Goal: Information Seeking & Learning: Find specific fact

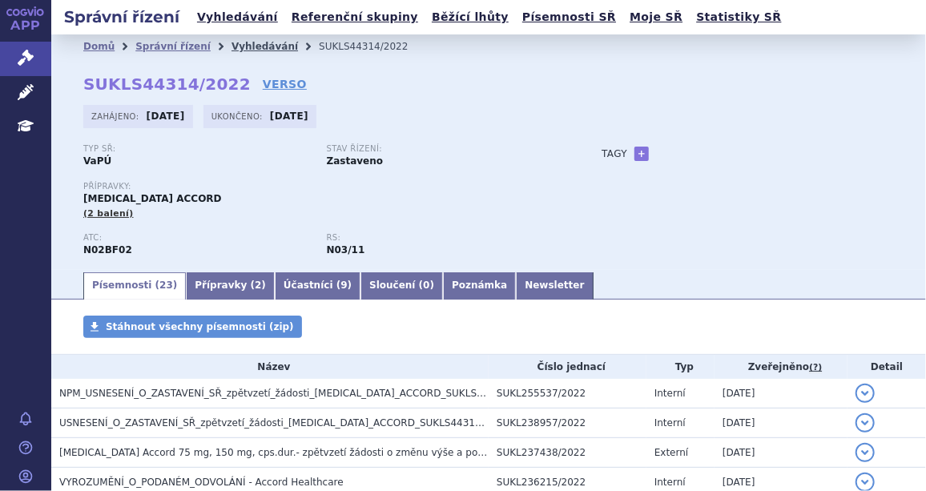
click at [247, 42] on link "Vyhledávání" at bounding box center [265, 46] width 67 height 11
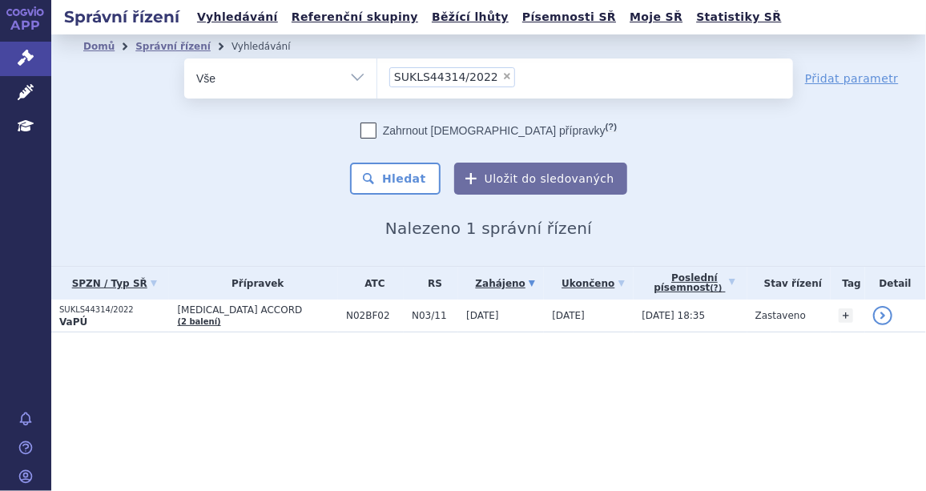
click at [502, 72] on span "×" at bounding box center [507, 76] width 10 height 10
click at [377, 72] on select "SUKLS44314/2022" at bounding box center [377, 78] width 1 height 40
select select
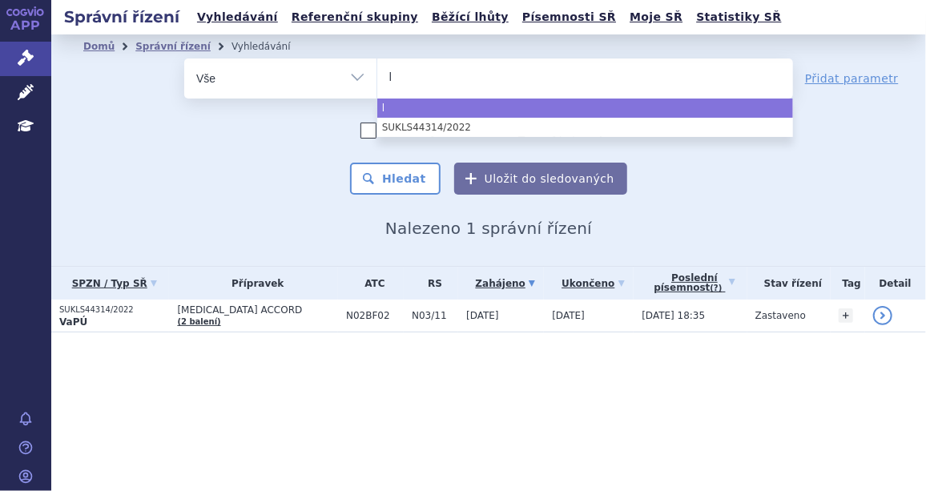
type input "ly"
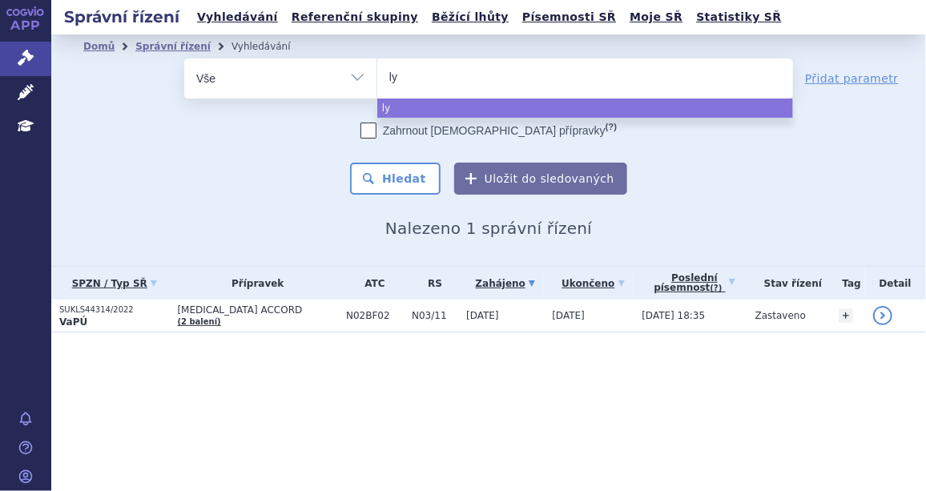
type input "lyn"
type input "lynp"
type input "lynpa"
type input "lynpar"
type input "lynparza"
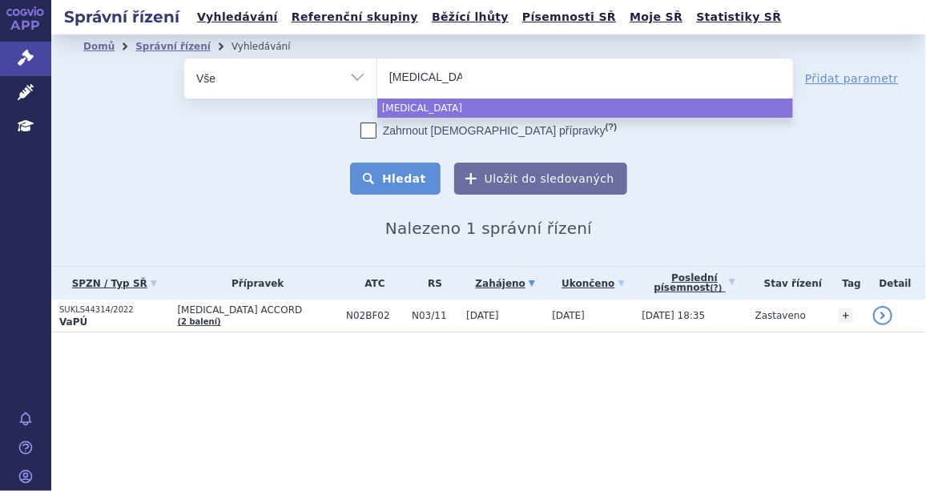
select select "lynparza"
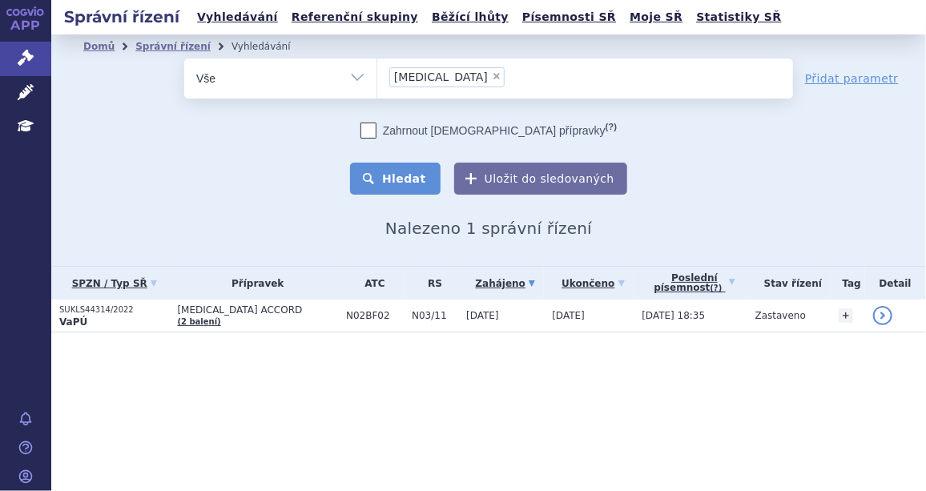
click at [409, 176] on button "Hledat" at bounding box center [395, 179] width 91 height 32
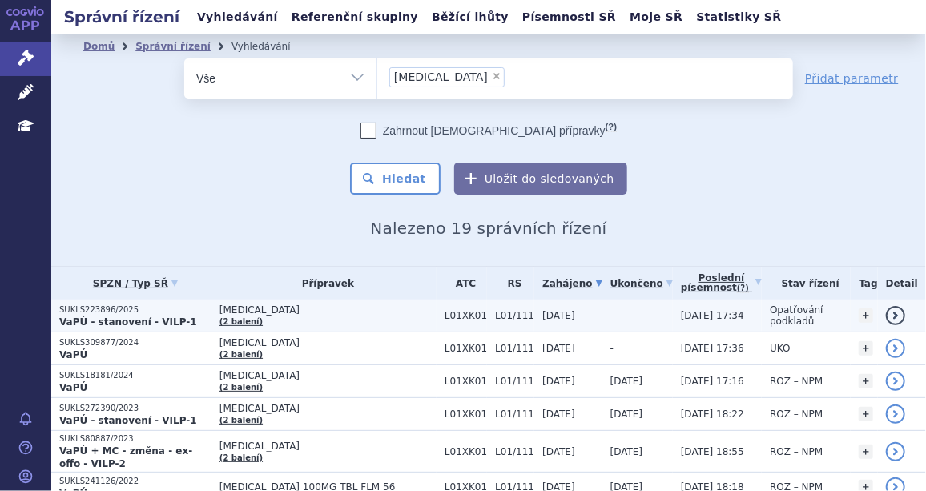
click at [119, 308] on p "SUKLS223896/2025" at bounding box center [135, 309] width 152 height 11
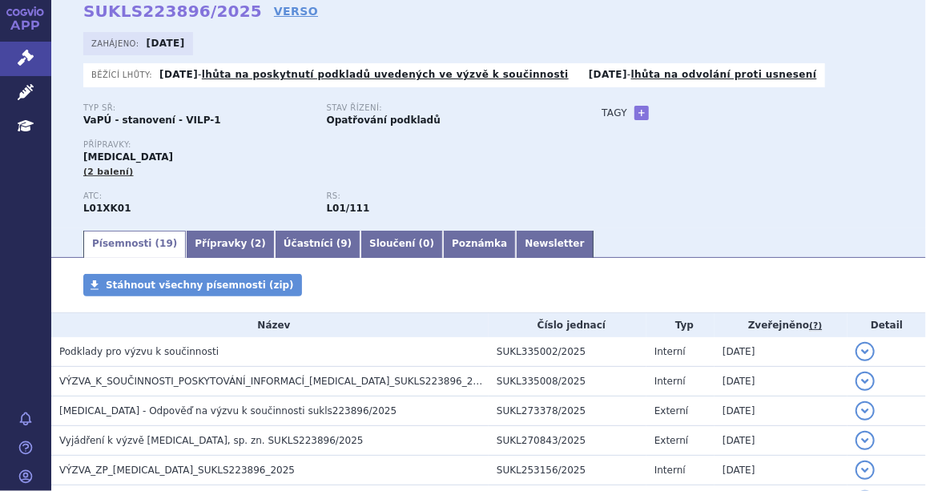
scroll to position [97, 0]
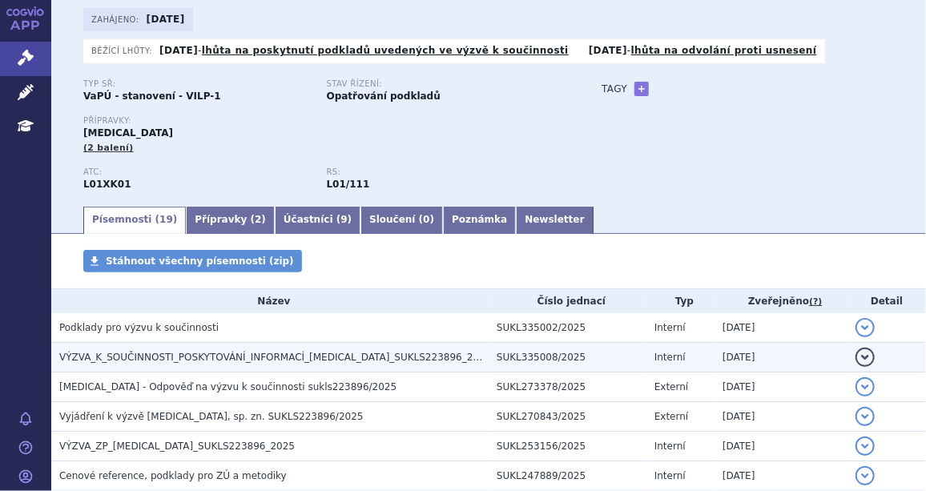
click at [225, 360] on span "VÝZVA_K_SOUČINNOSTI_POSKYTOVÁNÍ_INFORMACÍ_[MEDICAL_DATA]_SUKLS223896_2025" at bounding box center [275, 357] width 432 height 11
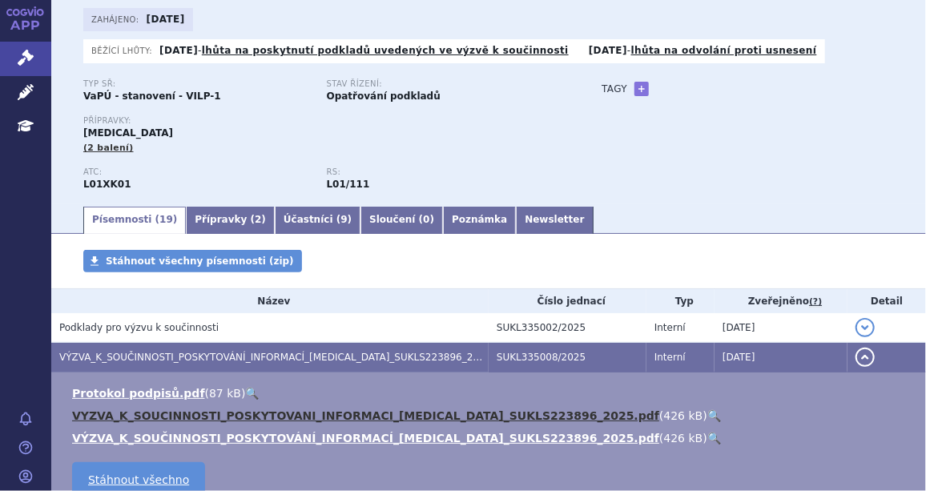
click at [244, 413] on link "VYZVA_K_SOUCINNOSTI_POSKYTOVANI_INFORMACI_[MEDICAL_DATA]_SUKLS223896_2025.pdf" at bounding box center [365, 415] width 587 height 13
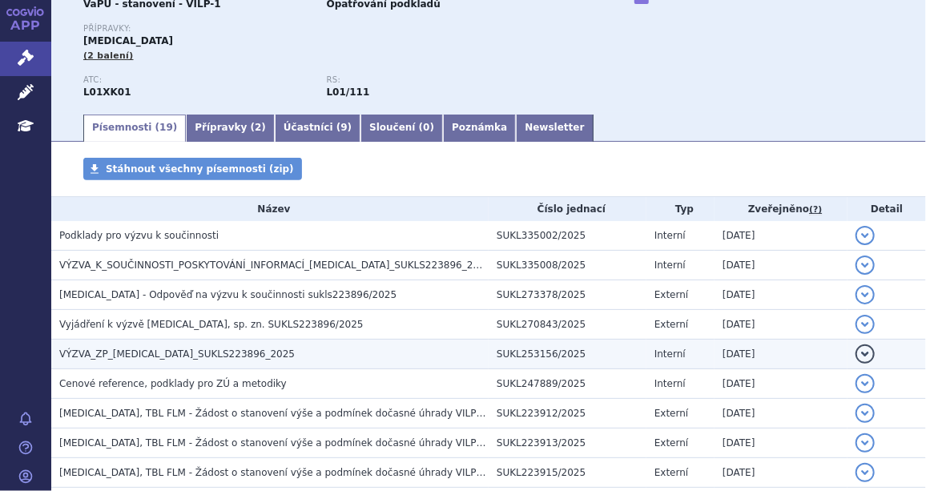
scroll to position [145, 0]
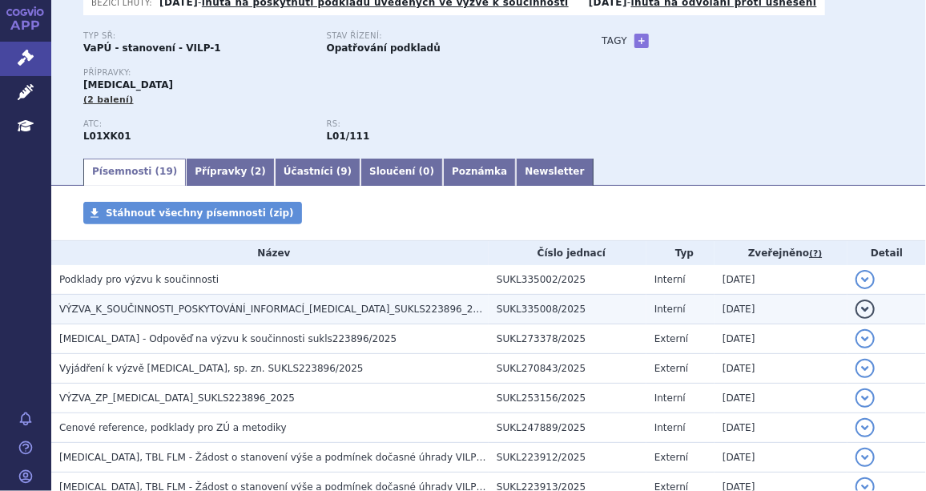
click at [171, 312] on span "VÝZVA_K_SOUČINNOSTI_POSKYTOVÁNÍ_INFORMACÍ_[MEDICAL_DATA]_SUKLS223896_2025" at bounding box center [275, 309] width 432 height 11
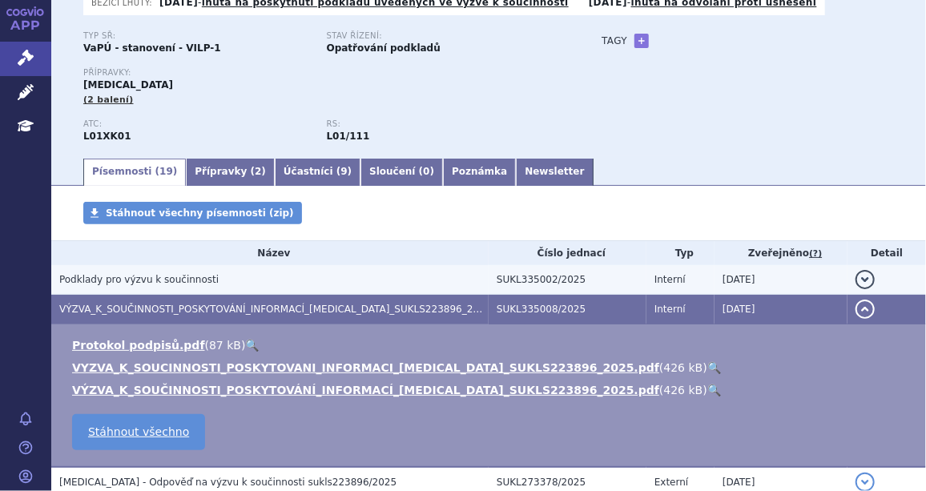
click at [161, 284] on span "Podklady pro výzvu k součinnosti" at bounding box center [138, 279] width 159 height 11
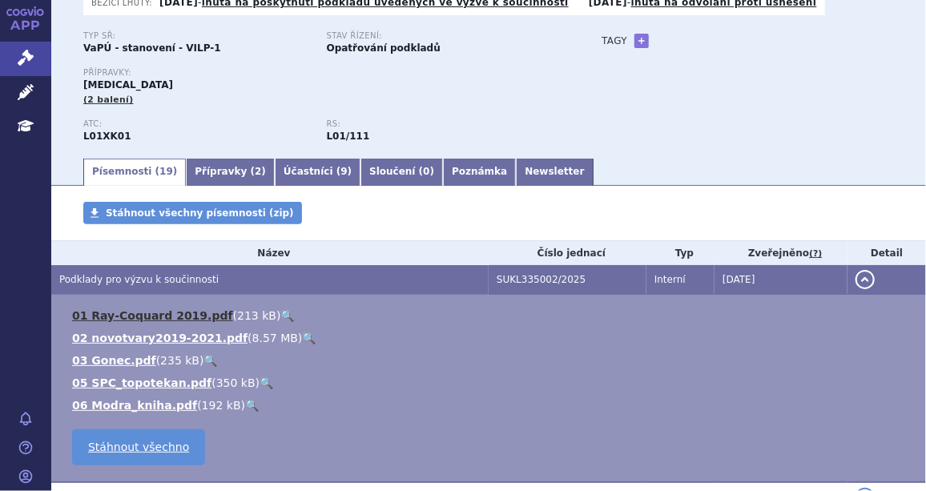
click at [131, 316] on link "01 Ray-Coquard 2019.pdf" at bounding box center [152, 315] width 161 height 13
click at [127, 337] on link "02 novotvary2019-2021.pdf" at bounding box center [159, 338] width 175 height 13
click at [111, 361] on link "03 Gonec.pdf" at bounding box center [114, 360] width 84 height 13
click at [131, 387] on link "05 SPC_topotekan.pdf" at bounding box center [141, 383] width 139 height 13
click at [123, 405] on link "06 Modra_kniha.pdf" at bounding box center [134, 405] width 125 height 13
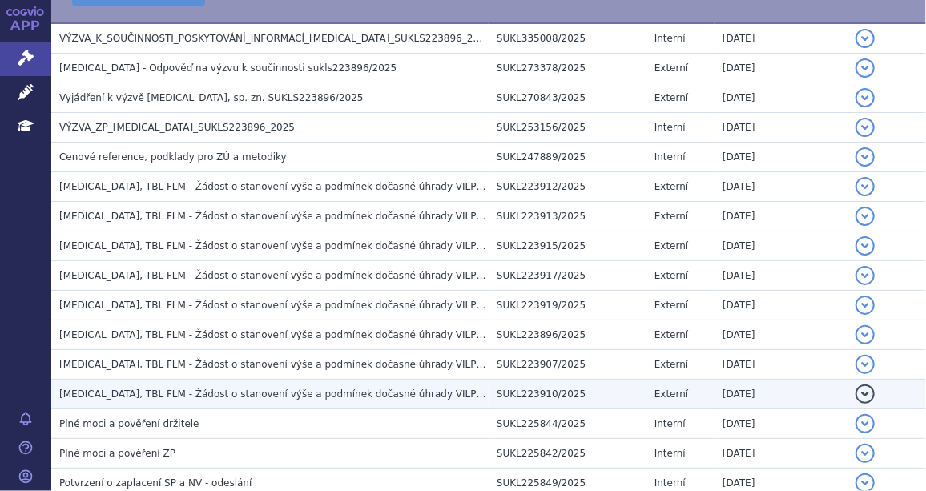
scroll to position [510, 0]
